Goal: Transaction & Acquisition: Purchase product/service

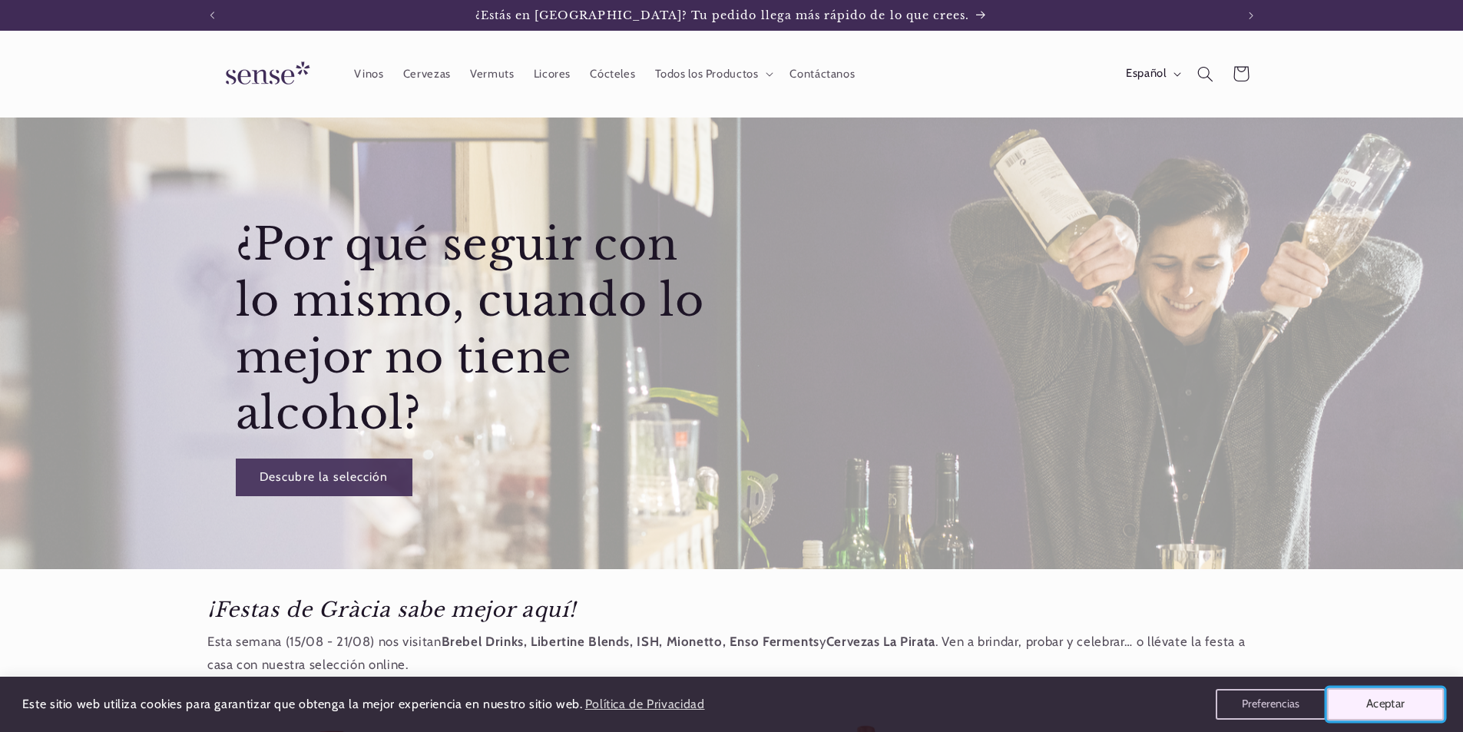
click at [1362, 704] on button "Aceptar" at bounding box center [1386, 704] width 118 height 32
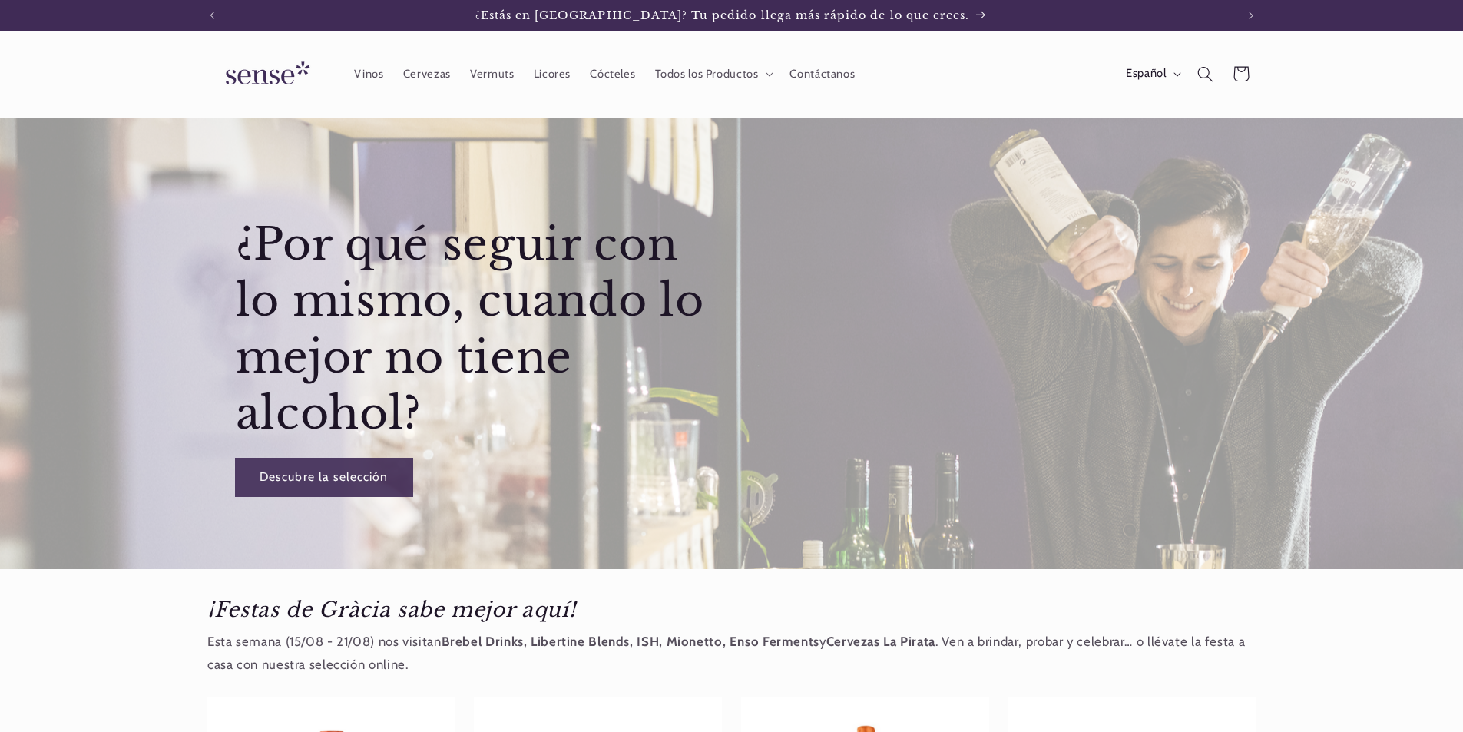
click at [357, 472] on link "Descubre la selección" at bounding box center [324, 478] width 177 height 38
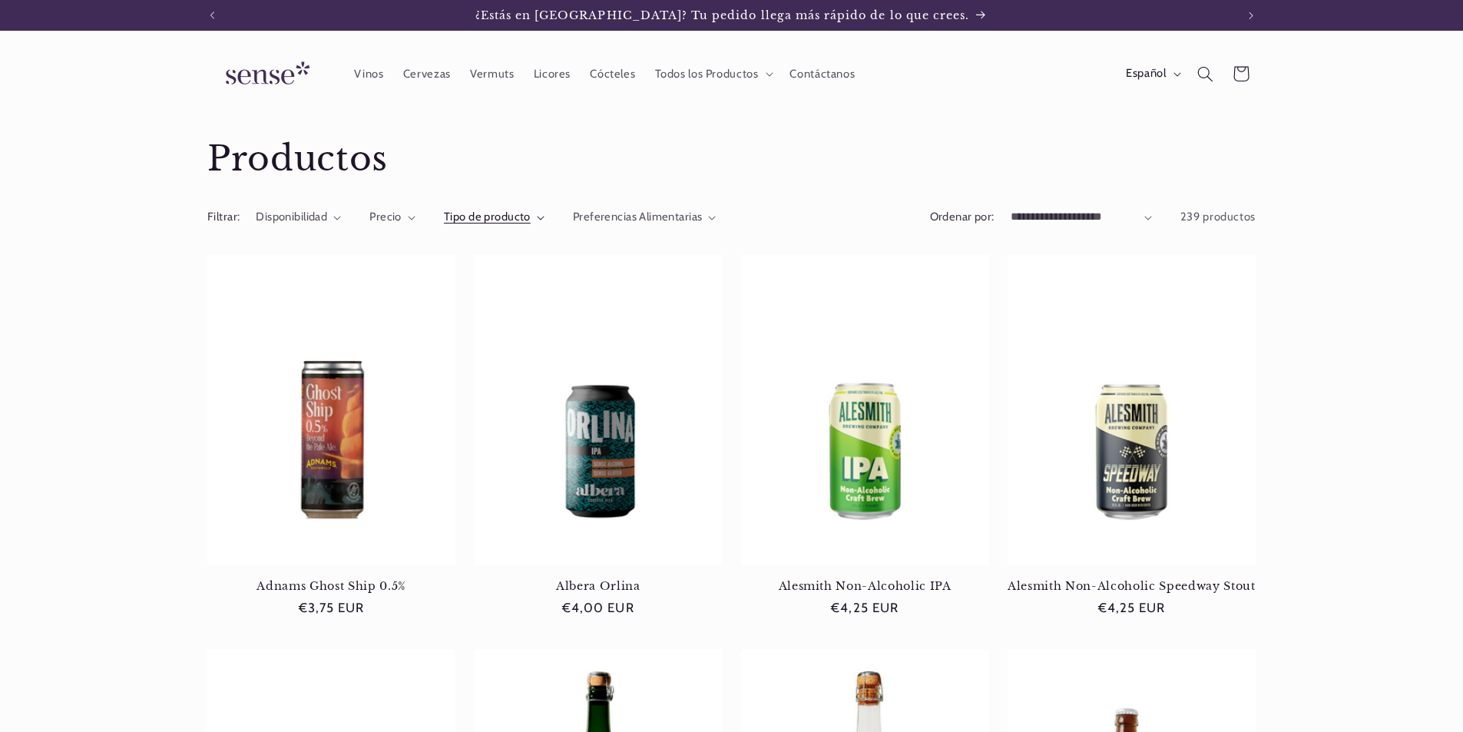
click at [502, 221] on span "Tipo de producto" at bounding box center [487, 217] width 87 height 14
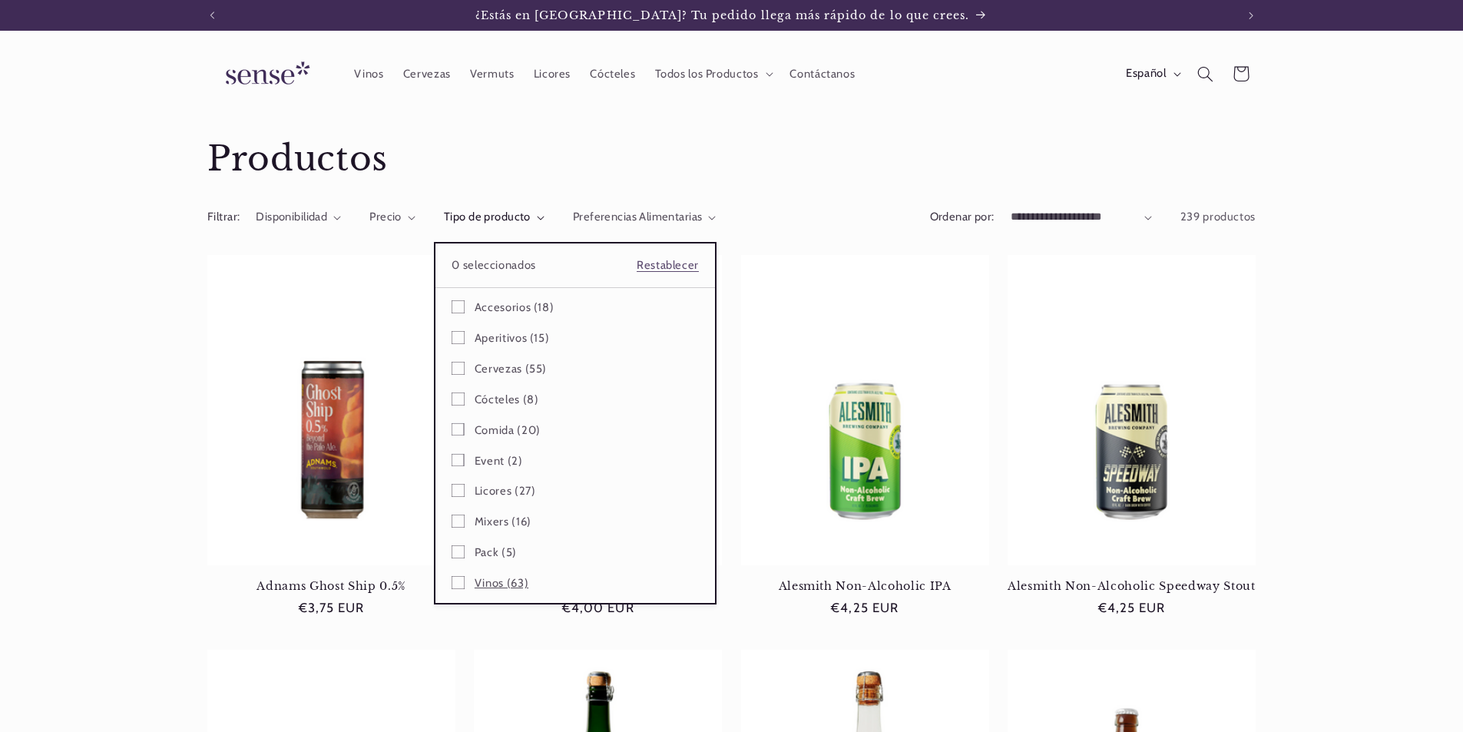
click at [502, 582] on span "Vinos (63)" at bounding box center [502, 583] width 54 height 15
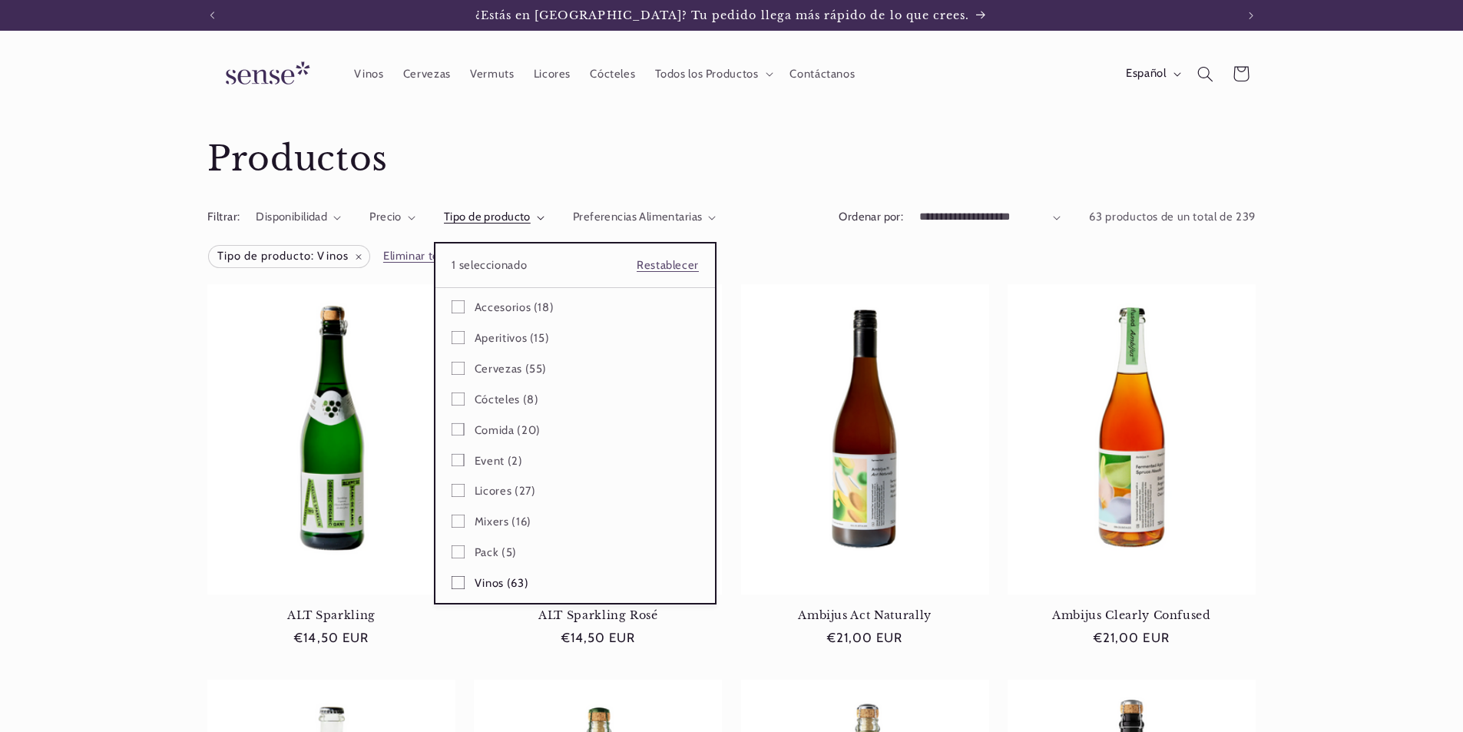
click at [444, 226] on summary "Tipo de producto" at bounding box center [494, 217] width 101 height 17
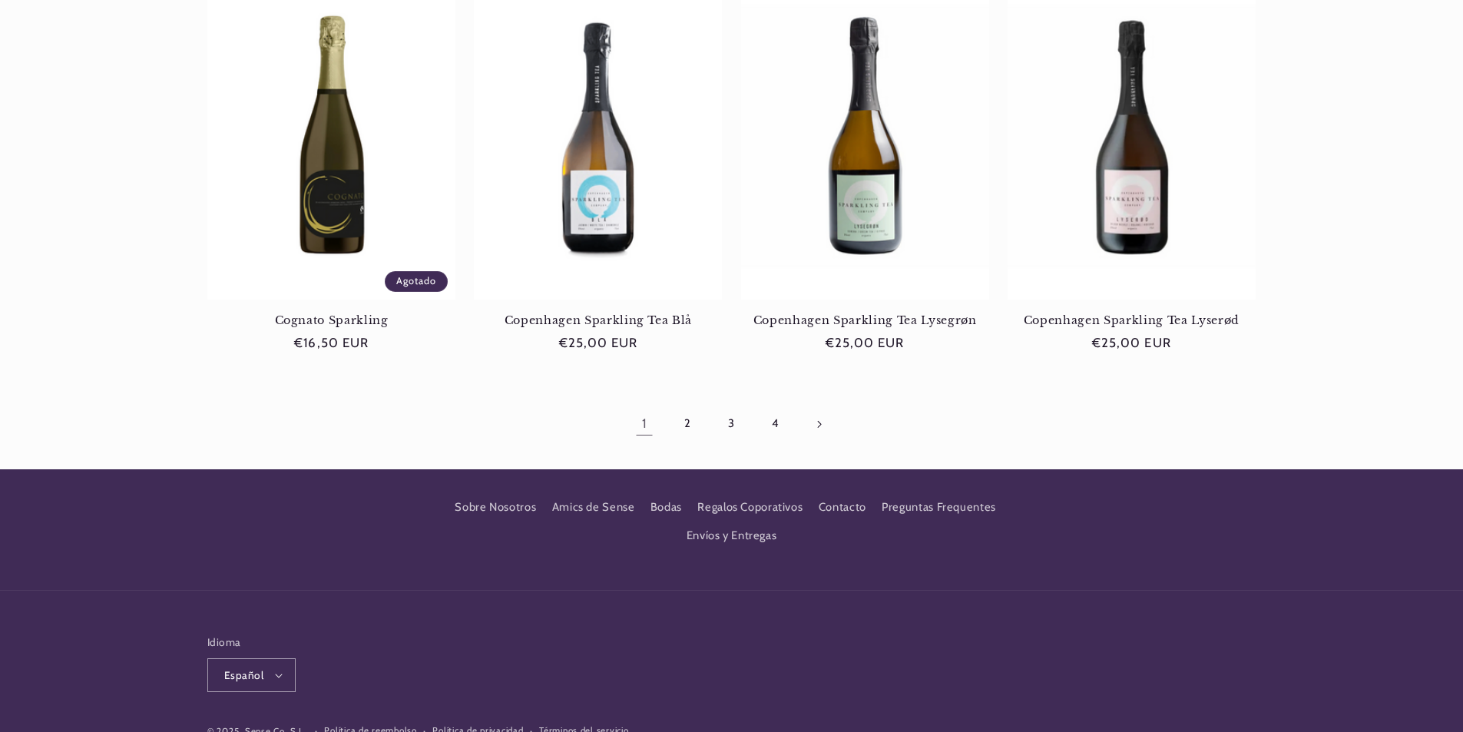
scroll to position [1227, 0]
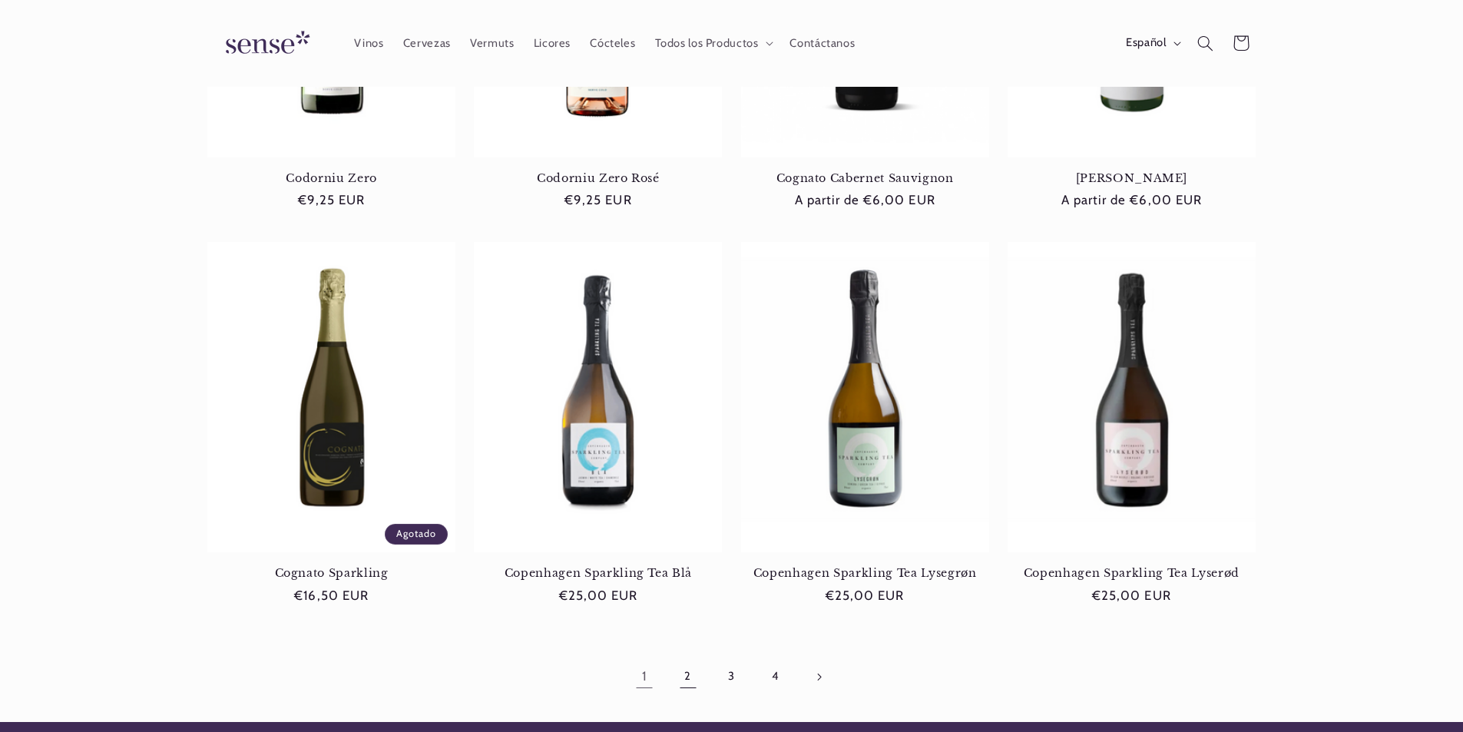
click at [677, 677] on link "2" at bounding box center [688, 676] width 35 height 35
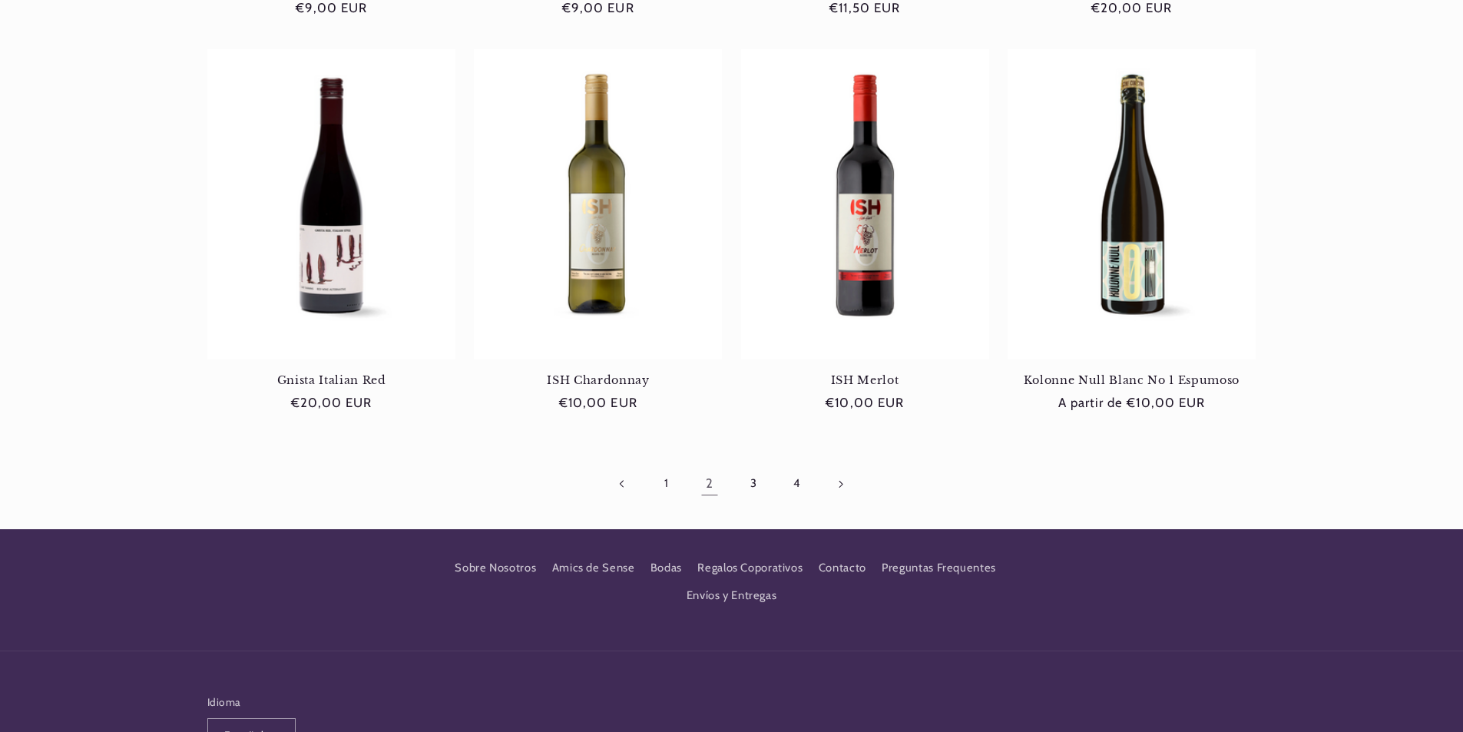
scroll to position [1459, 0]
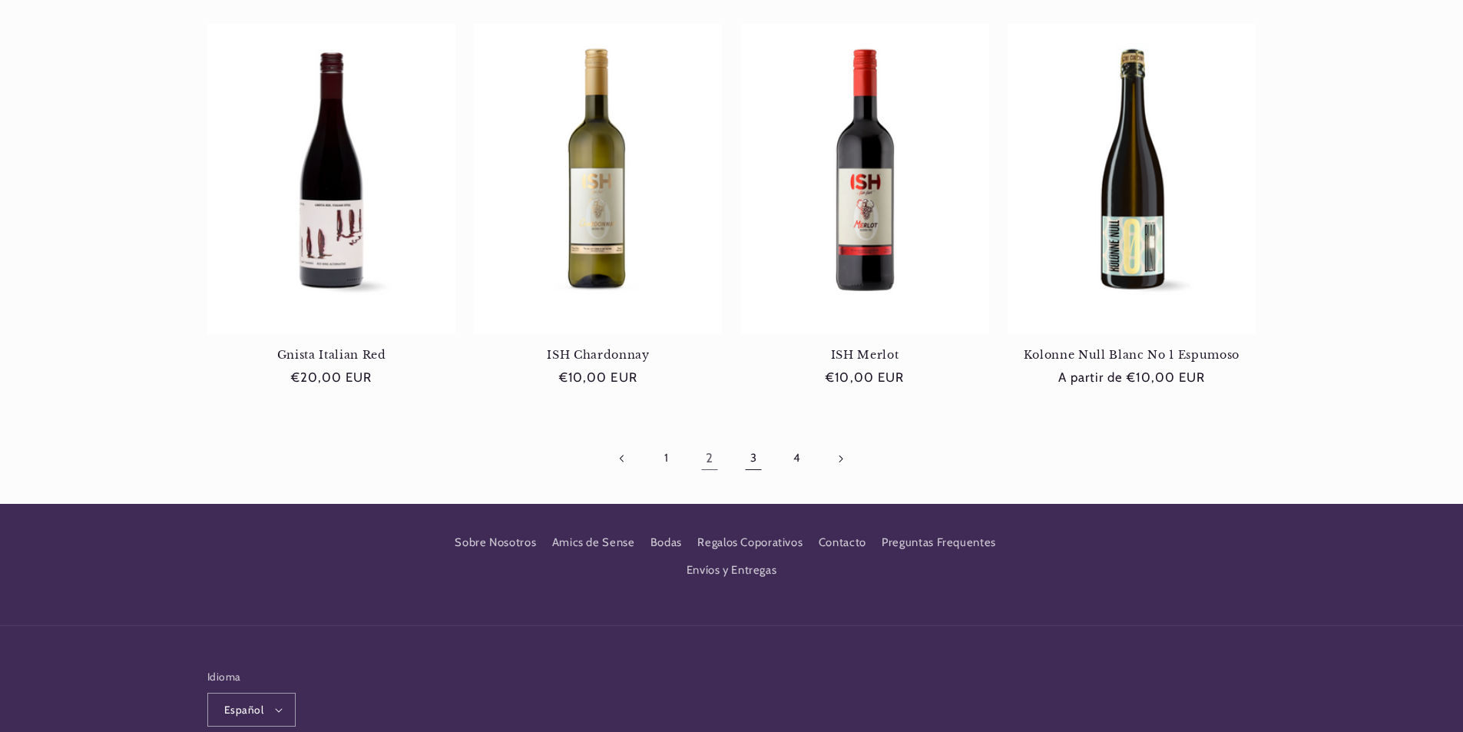
click at [754, 449] on link "3" at bounding box center [753, 458] width 35 height 35
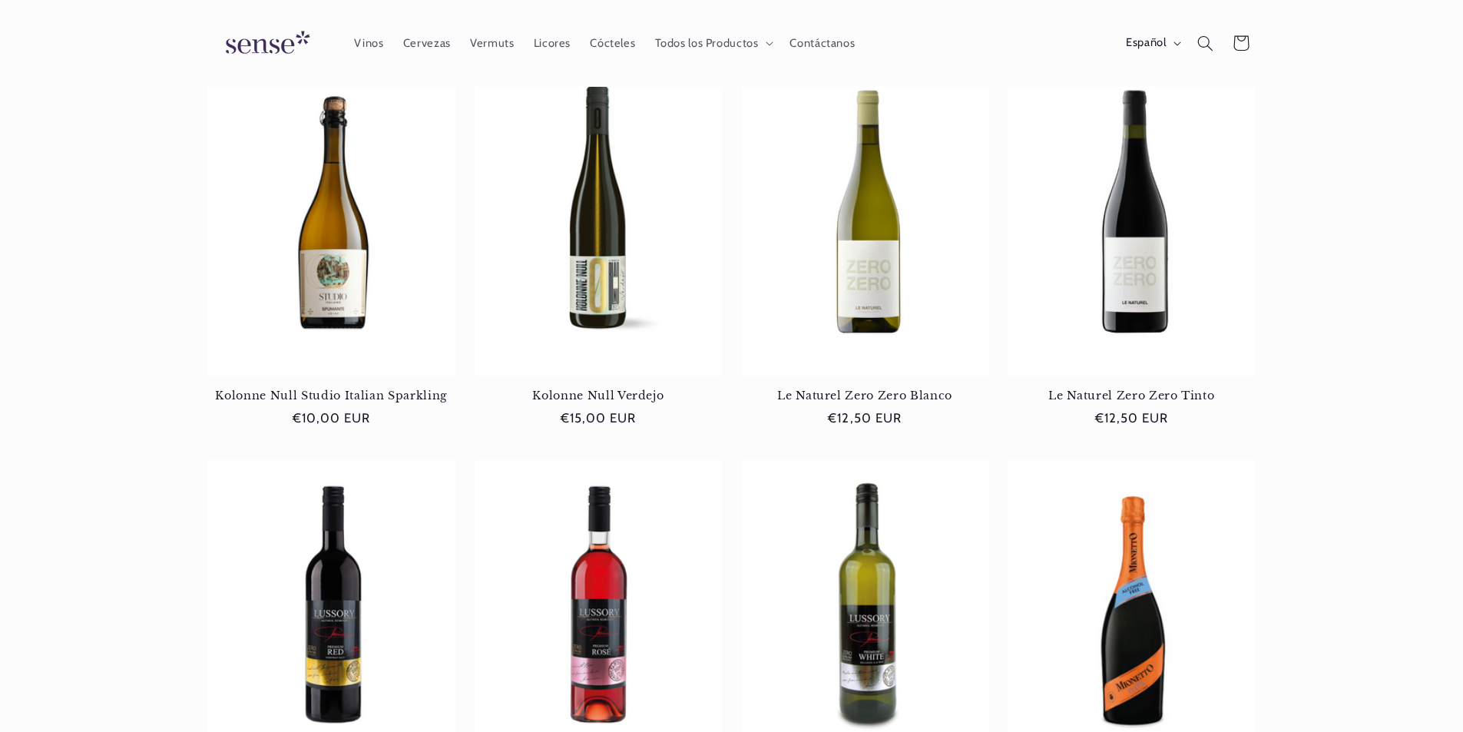
scroll to position [538, 0]
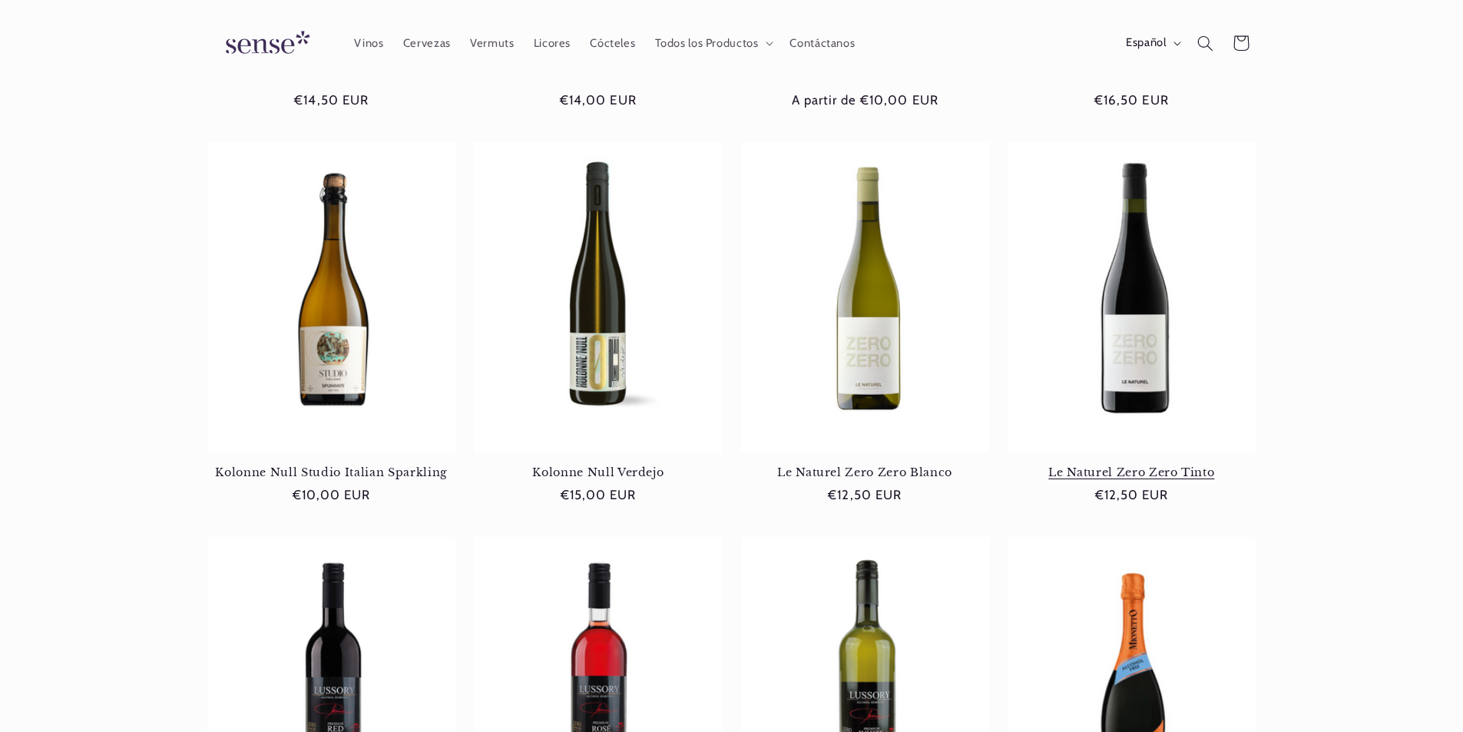
click at [1138, 465] on link "Le Naturel Zero Zero Tinto" at bounding box center [1132, 472] width 248 height 14
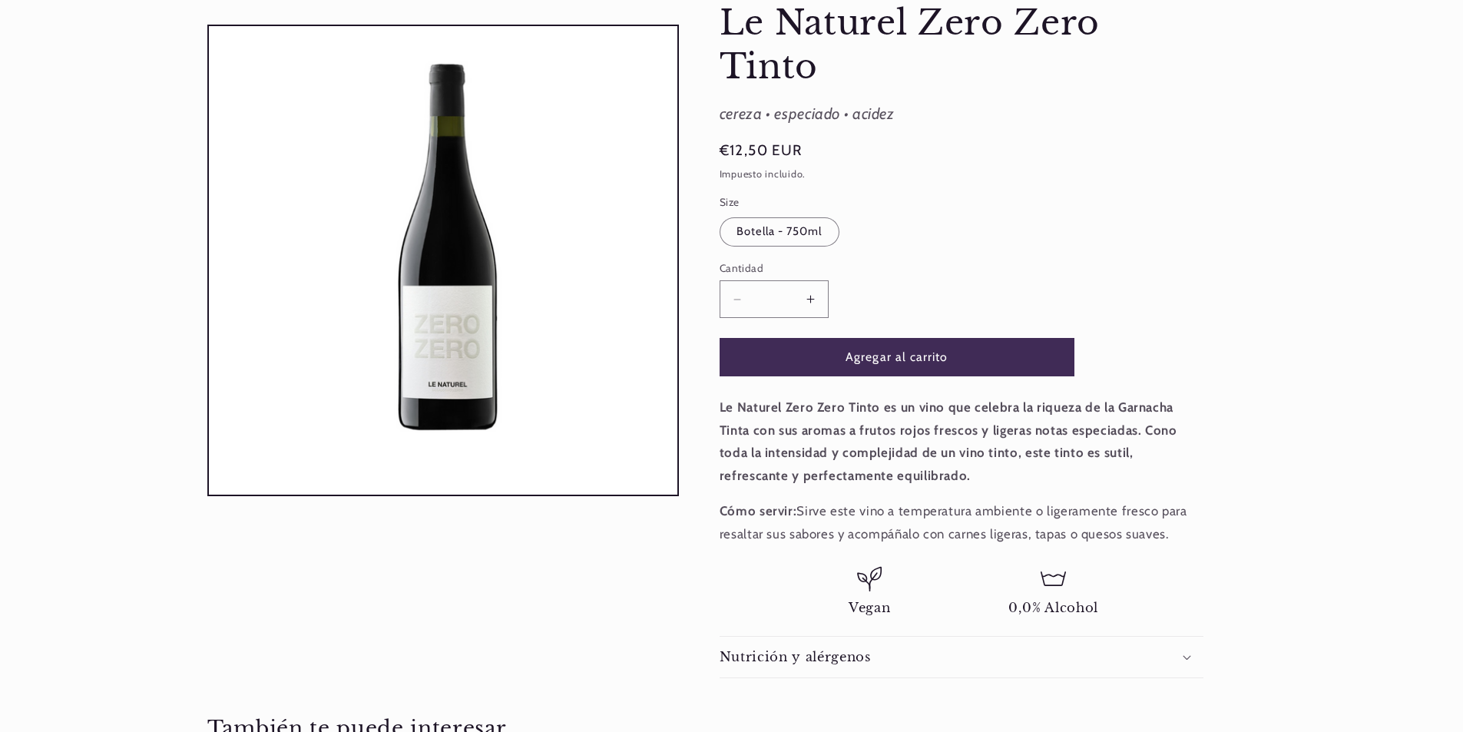
scroll to position [0, 1023]
click at [813, 297] on button "Aumentar cantidad para Le Naturel Zero Zero Tinto" at bounding box center [810, 299] width 35 height 38
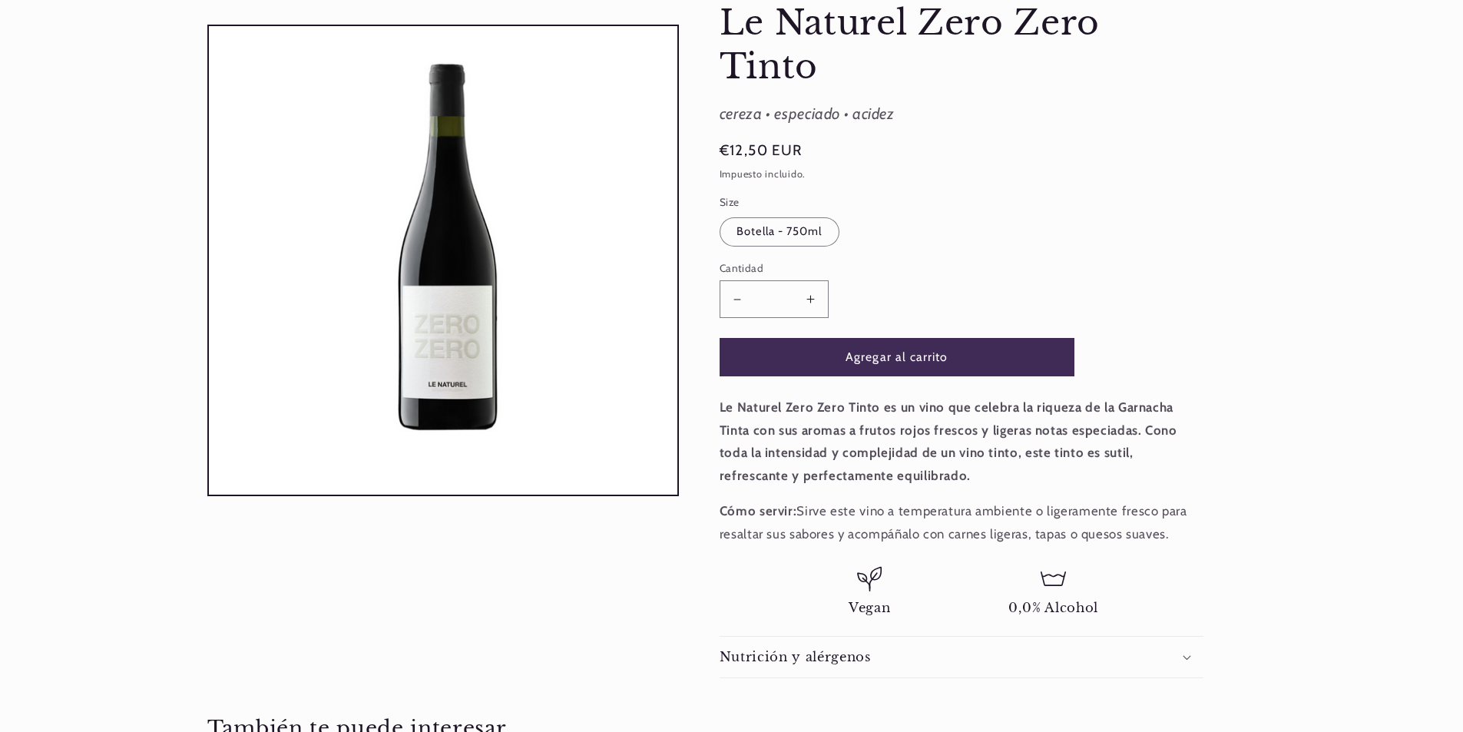
click at [813, 297] on button "Aumentar cantidad para Le Naturel Zero Zero Tinto" at bounding box center [810, 299] width 35 height 38
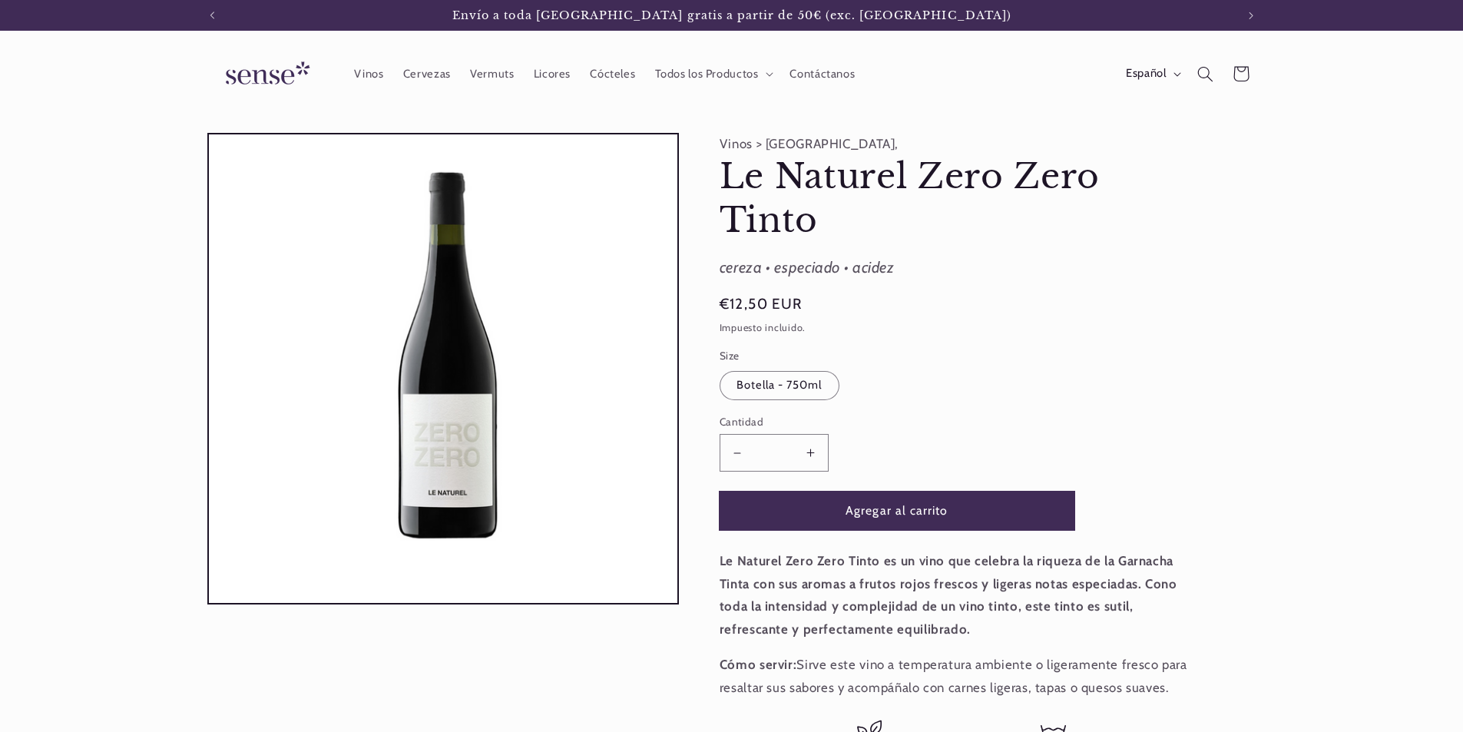
click at [868, 509] on button "Agregar al carrito" at bounding box center [897, 511] width 355 height 38
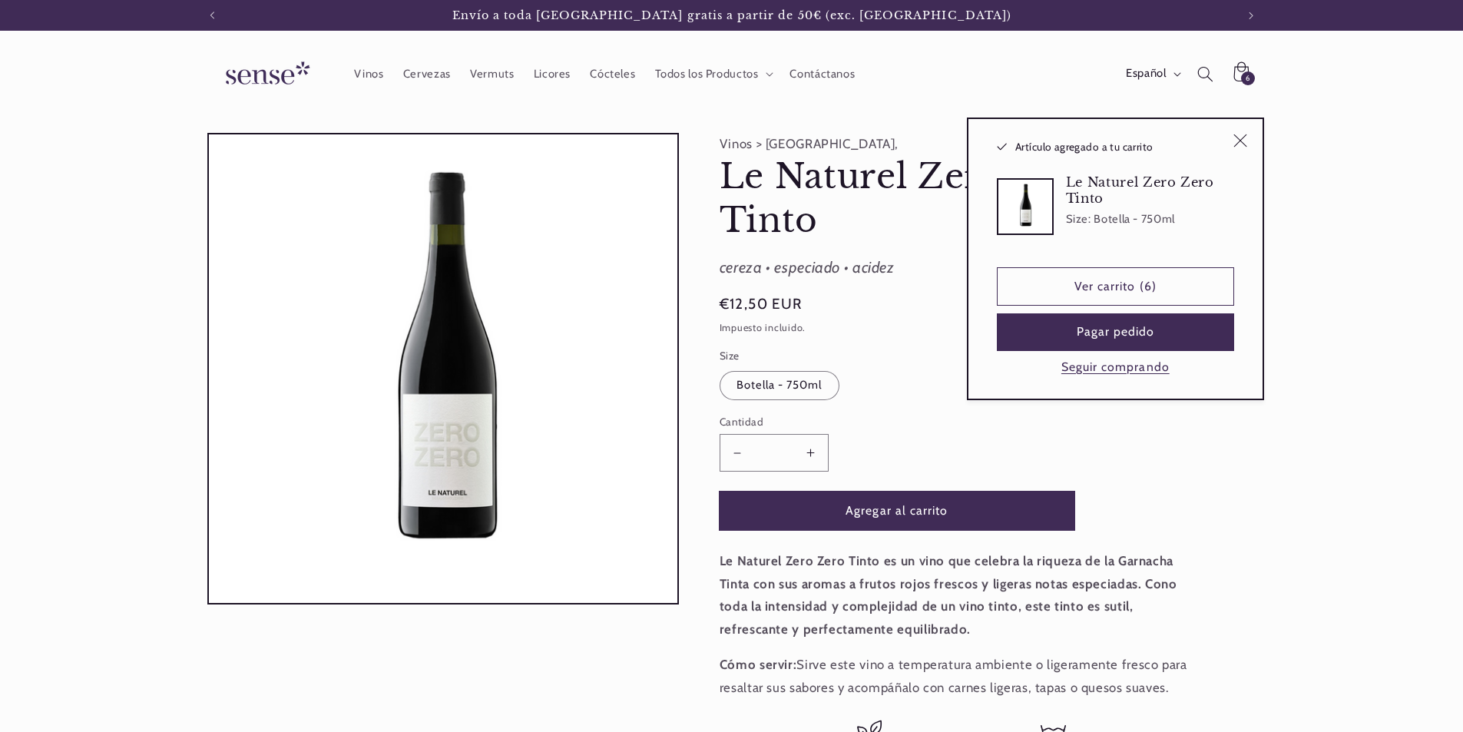
type input "*"
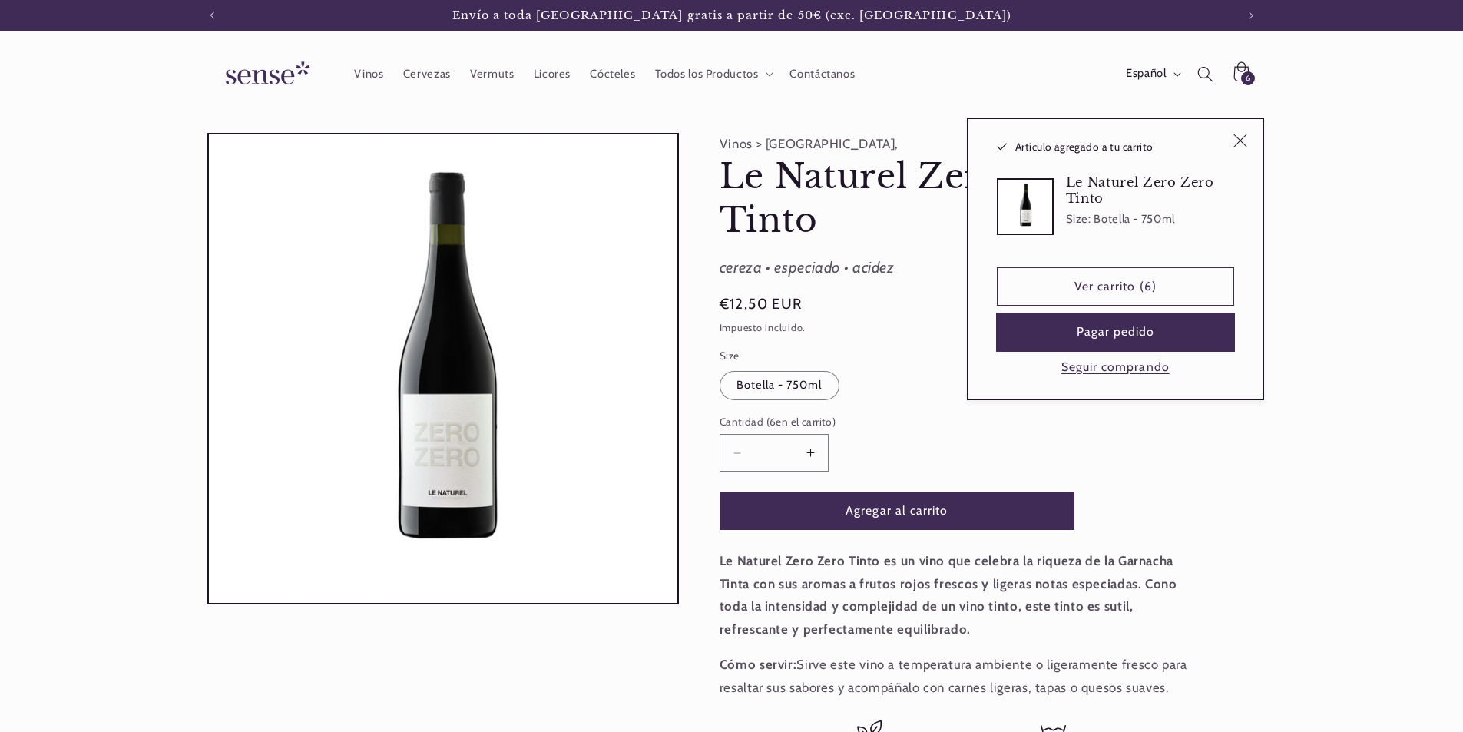
click at [1157, 333] on button "Pagar pedido" at bounding box center [1115, 332] width 237 height 38
